Goal: Information Seeking & Learning: Find specific fact

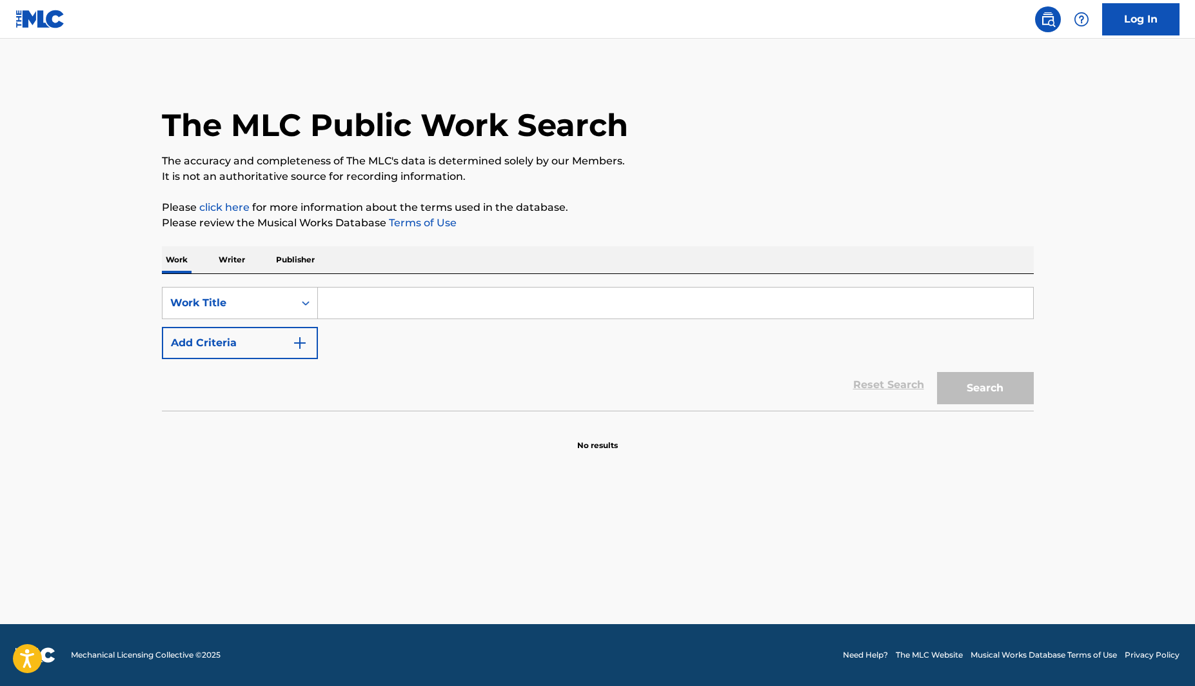
click at [395, 300] on input "Search Form" at bounding box center [675, 303] width 715 height 31
click at [284, 306] on div "Work Title" at bounding box center [228, 302] width 116 height 15
click at [236, 364] on div "ISWC" at bounding box center [239, 367] width 155 height 32
click at [398, 307] on input "Search Form" at bounding box center [675, 303] width 715 height 31
paste input "T9164313284"
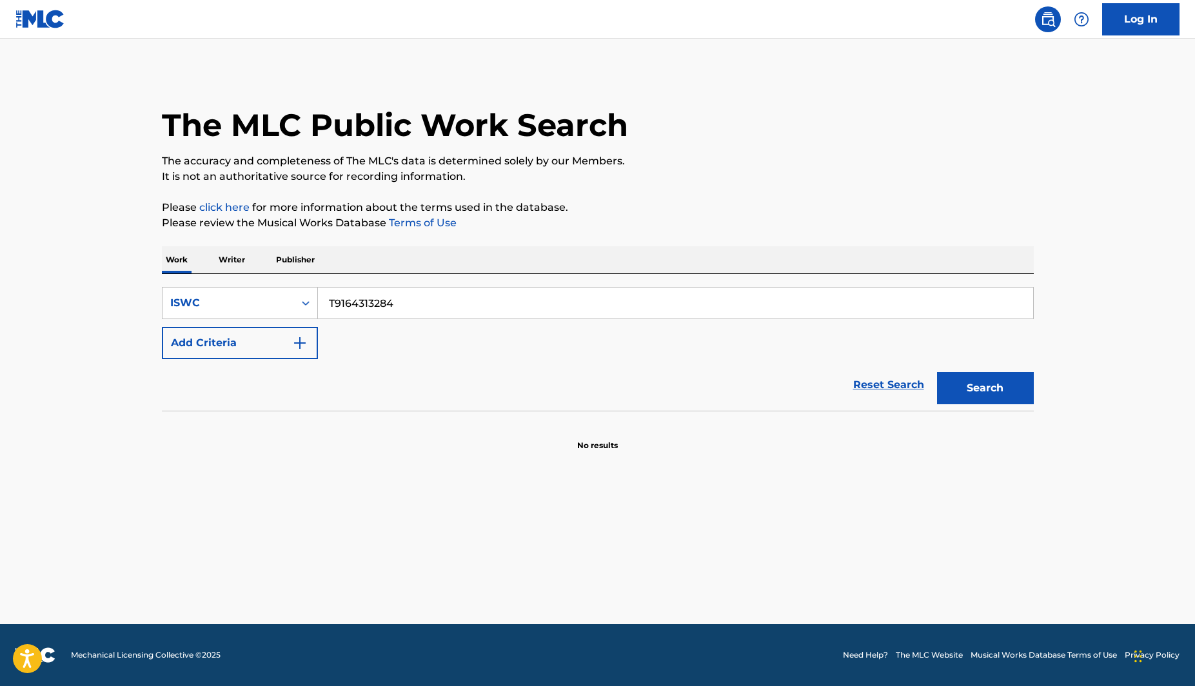
drag, startPoint x: 986, startPoint y: 382, endPoint x: 920, endPoint y: 389, distance: 66.1
click at [985, 382] on button "Search" at bounding box center [985, 388] width 97 height 32
drag, startPoint x: 369, startPoint y: 299, endPoint x: 225, endPoint y: 297, distance: 143.8
click at [226, 297] on div "SearchWithCriteria45c361b8-03d4-4fef-a629-b6789f2e92af ISWC T9164313284" at bounding box center [598, 303] width 872 height 32
paste input "Enseñame a Hacer tu Voluntad"
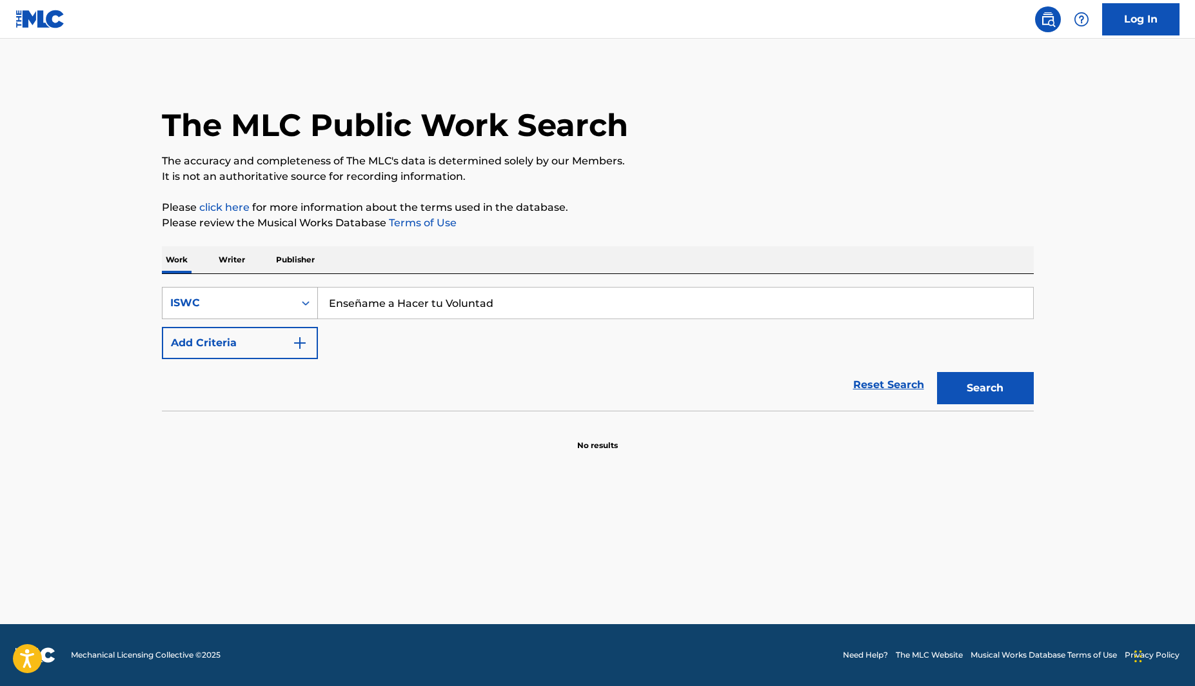
type input "Enseñame a Hacer tu Voluntad"
click at [225, 297] on div "ISWC" at bounding box center [228, 302] width 116 height 15
click at [243, 348] on div "Work Title" at bounding box center [239, 335] width 155 height 32
click at [581, 301] on input "Search Form" at bounding box center [675, 303] width 715 height 31
paste input "Enseñame a Hacer tu Voluntad"
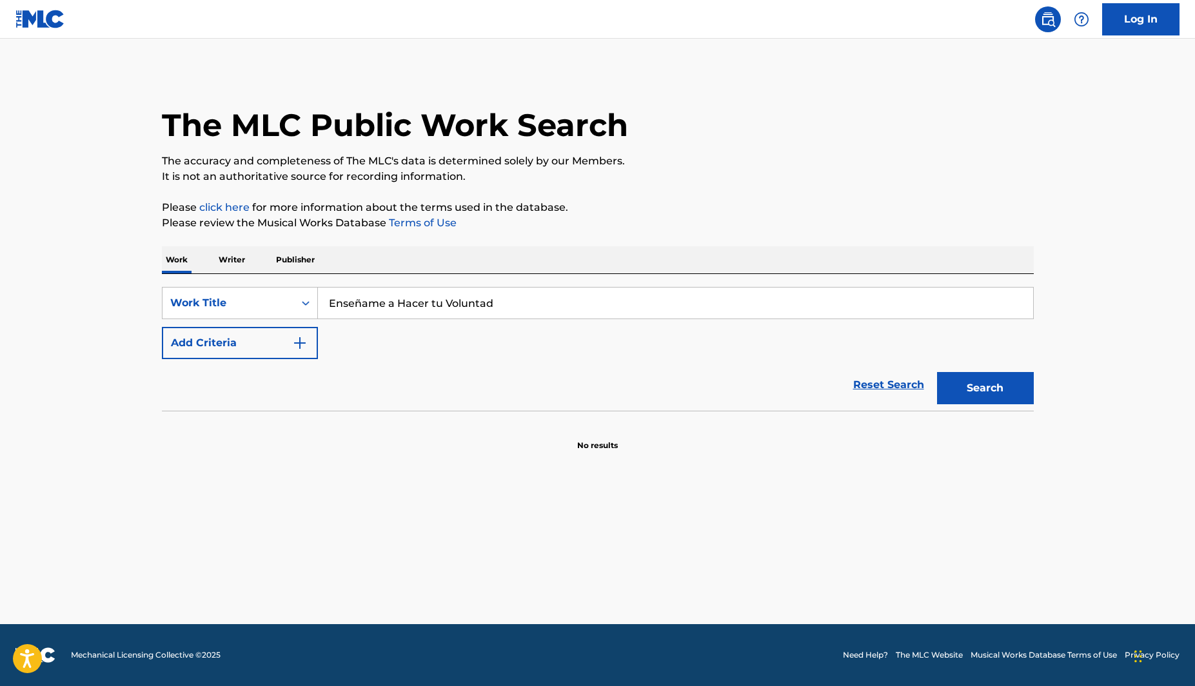
type input "Enseñame a Hacer tu Voluntad"
click at [962, 382] on button "Search" at bounding box center [985, 388] width 97 height 32
click at [540, 308] on input "Enseñame a Hacer tu Voluntad" at bounding box center [675, 303] width 715 height 31
